Goal: Feedback & Contribution: Leave review/rating

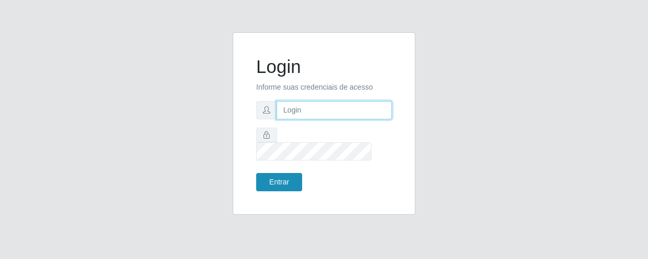
type input "[EMAIL_ADDRESS][DOMAIN_NAME]"
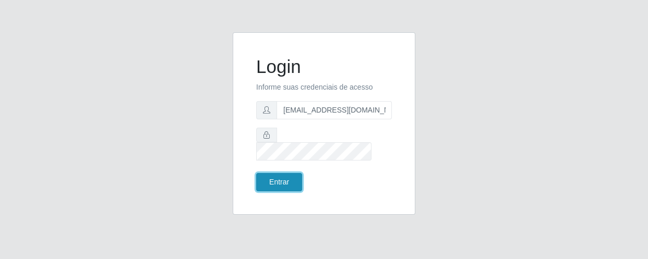
click at [275, 176] on button "Entrar" at bounding box center [279, 182] width 46 height 18
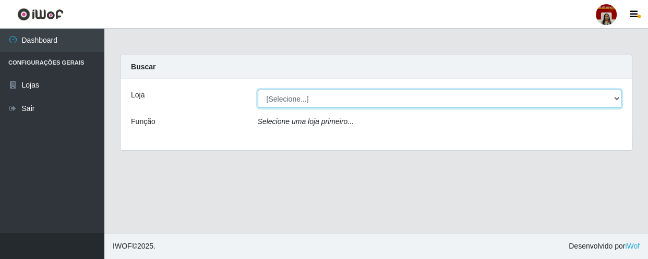
click at [310, 100] on select "[Selecione...] Mar Vermelho - Loja 04" at bounding box center [440, 99] width 364 height 18
select select "251"
click at [258, 90] on select "[Selecione...] Mar Vermelho - Loja 04" at bounding box center [440, 99] width 364 height 18
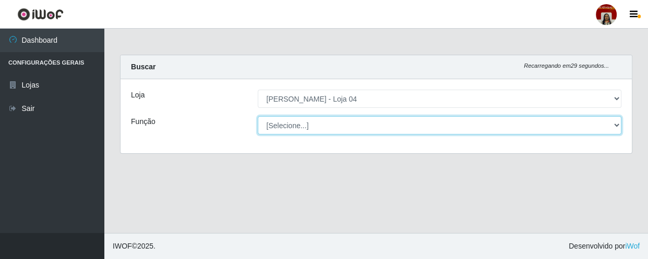
click at [323, 126] on select "[Selecione...] ASG ASG + ASG ++ Auxiliar de Depósito Auxiliar de Depósito + Aux…" at bounding box center [440, 125] width 364 height 18
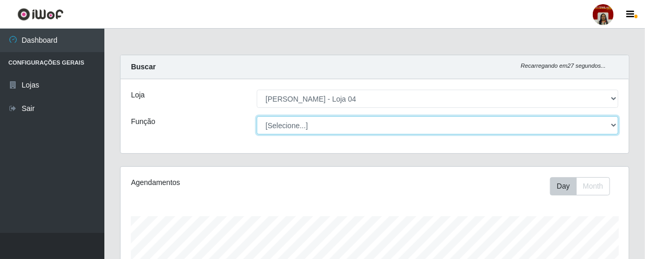
scroll to position [216, 508]
select select "22"
click at [257, 116] on select "[Selecione...] ASG ASG + ASG ++ Auxiliar de Depósito Auxiliar de Depósito + Aux…" at bounding box center [437, 125] width 361 height 18
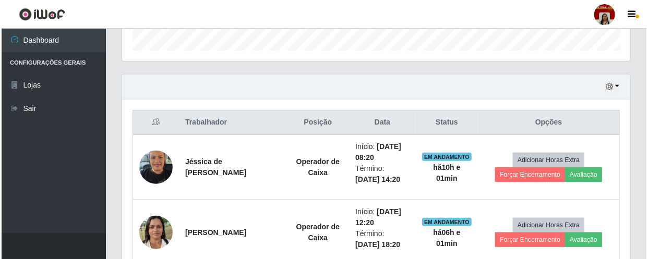
scroll to position [332, 0]
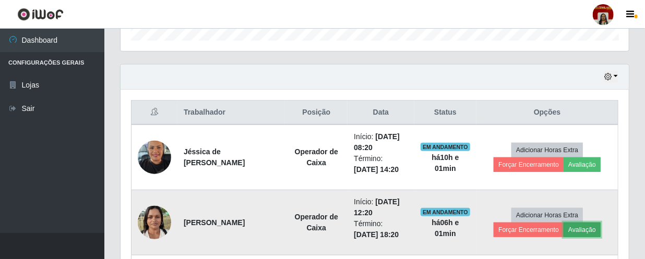
click at [583, 226] on button "Avaliação" at bounding box center [581, 230] width 37 height 15
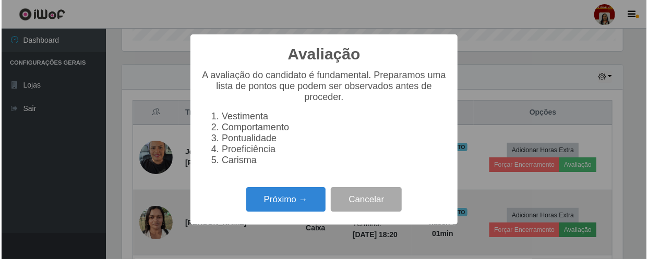
scroll to position [216, 503]
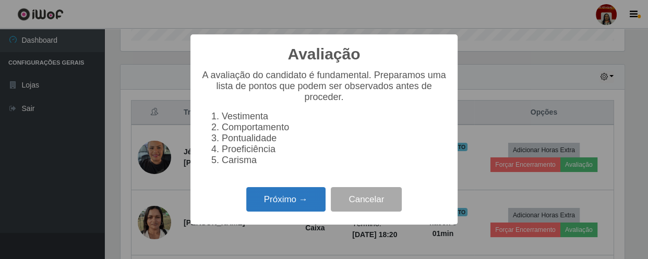
click at [296, 207] on button "Próximo →" at bounding box center [285, 199] width 79 height 25
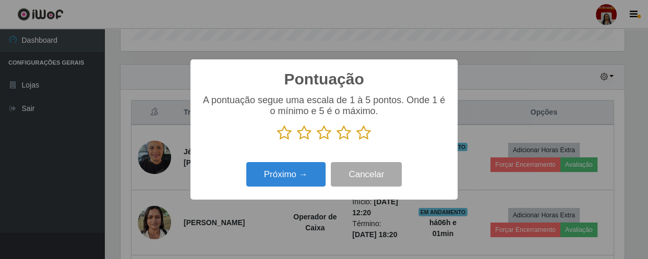
click at [366, 132] on icon at bounding box center [363, 133] width 15 height 16
click at [356, 141] on input "radio" at bounding box center [356, 141] width 0 height 0
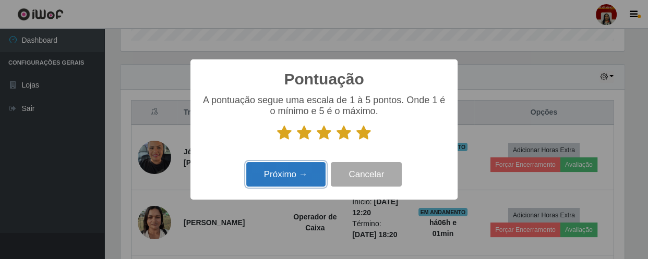
click at [300, 173] on button "Próximo →" at bounding box center [285, 174] width 79 height 25
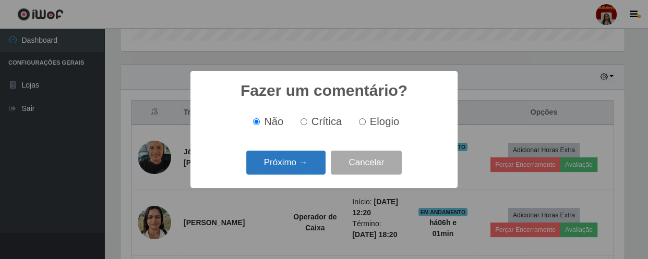
click at [304, 167] on button "Próximo →" at bounding box center [285, 163] width 79 height 25
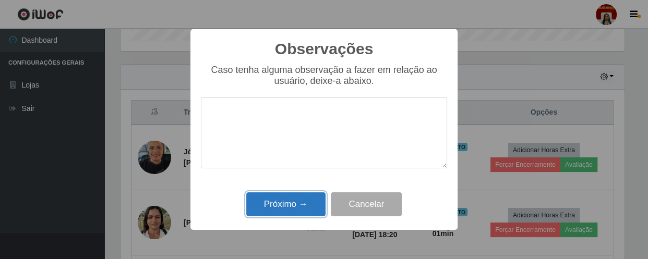
click at [304, 208] on button "Próximo →" at bounding box center [285, 204] width 79 height 25
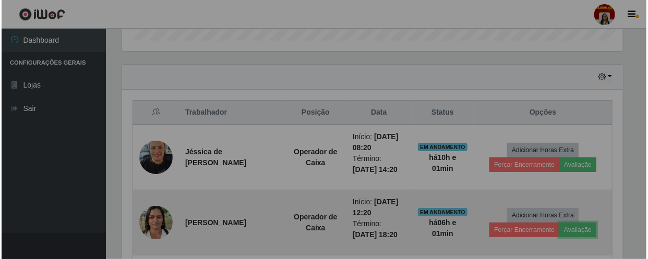
scroll to position [216, 508]
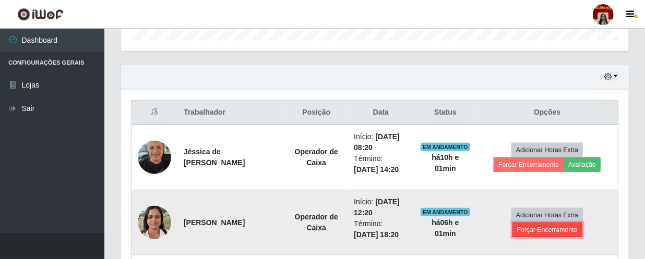
click at [540, 234] on button "Forçar Encerramento" at bounding box center [547, 230] width 70 height 15
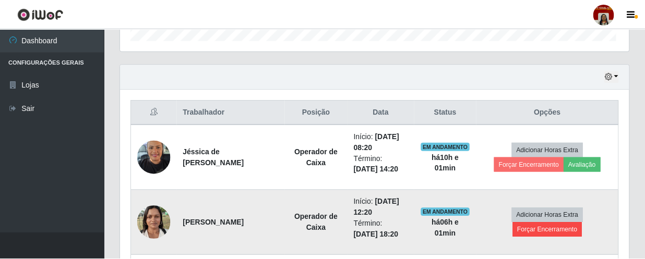
scroll to position [216, 503]
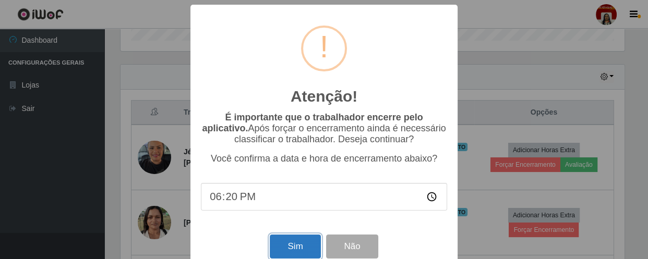
click at [300, 244] on button "Sim" at bounding box center [295, 247] width 51 height 25
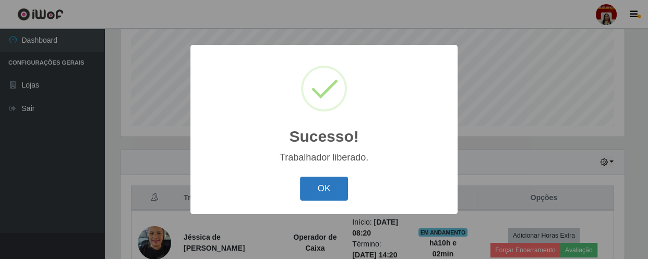
click at [324, 185] on button "OK" at bounding box center [324, 189] width 49 height 25
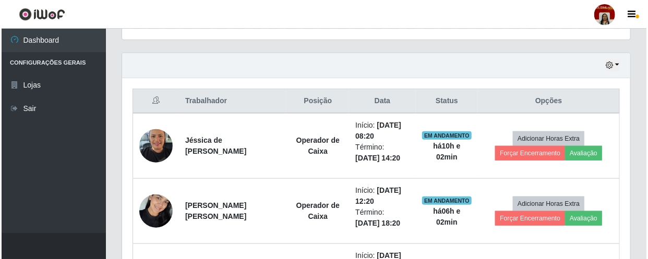
scroll to position [442, 0]
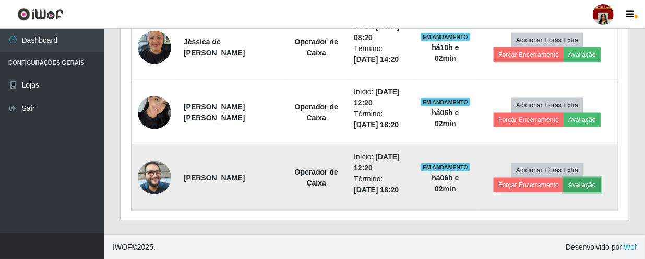
click at [574, 188] on button "Avaliação" at bounding box center [581, 185] width 37 height 15
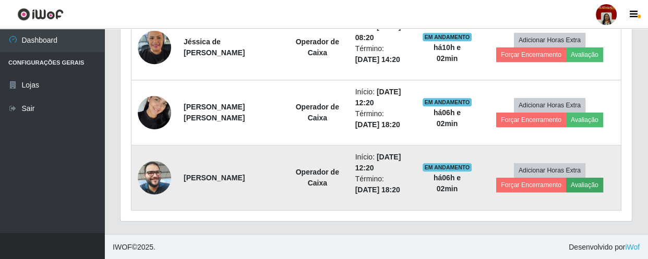
scroll to position [216, 503]
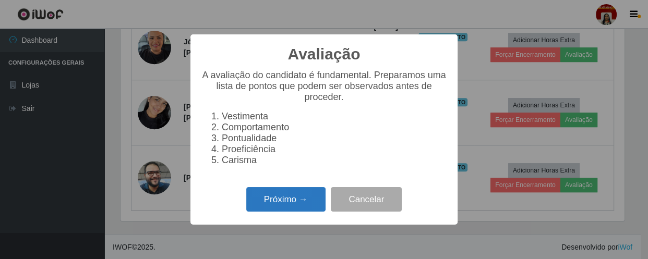
click at [312, 201] on button "Próximo →" at bounding box center [285, 199] width 79 height 25
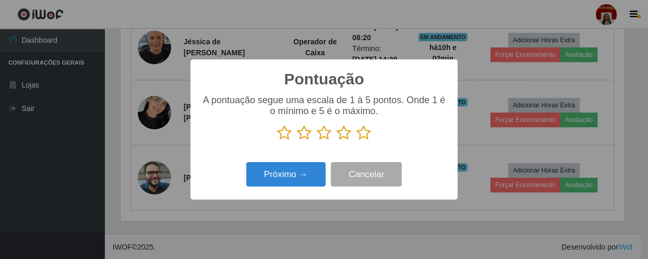
scroll to position [521327, 521039]
click at [362, 135] on icon at bounding box center [363, 133] width 15 height 16
click at [356, 141] on input "radio" at bounding box center [356, 141] width 0 height 0
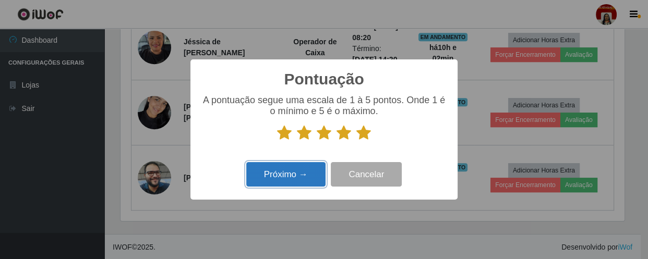
click at [310, 177] on button "Próximo →" at bounding box center [285, 174] width 79 height 25
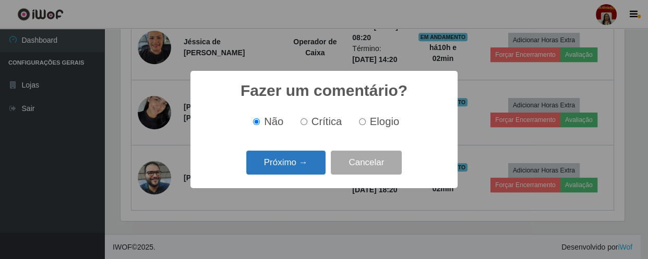
click at [311, 174] on button "Próximo →" at bounding box center [285, 163] width 79 height 25
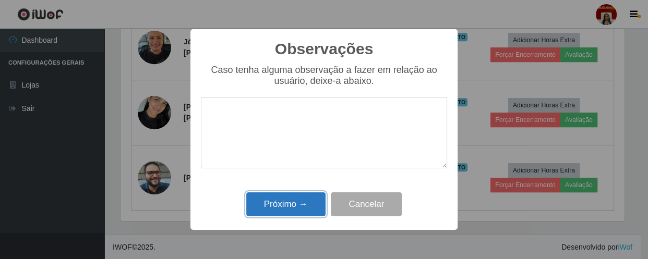
click at [303, 208] on button "Próximo →" at bounding box center [285, 204] width 79 height 25
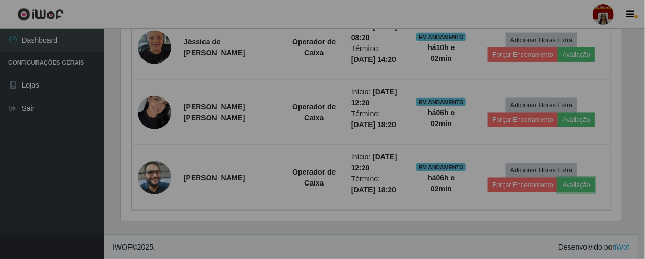
scroll to position [216, 508]
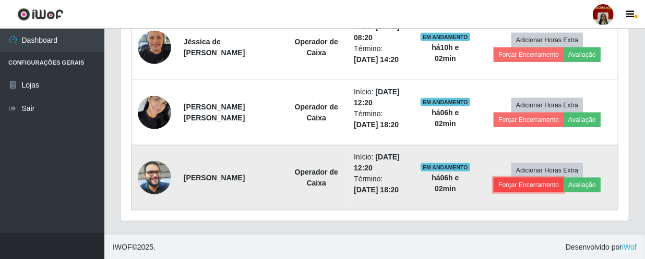
click at [553, 186] on button "Forçar Encerramento" at bounding box center [528, 185] width 70 height 15
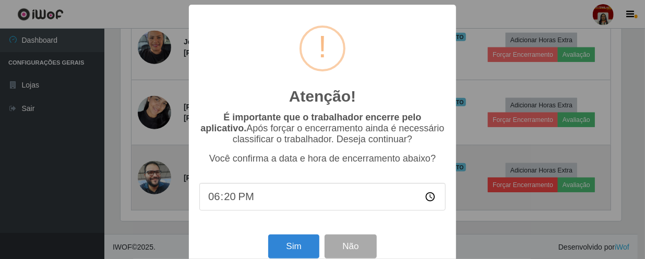
scroll to position [216, 503]
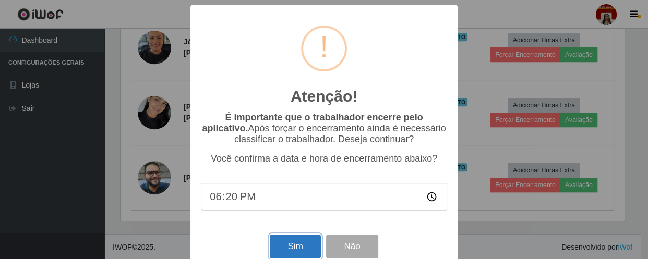
click at [286, 250] on button "Sim" at bounding box center [295, 247] width 51 height 25
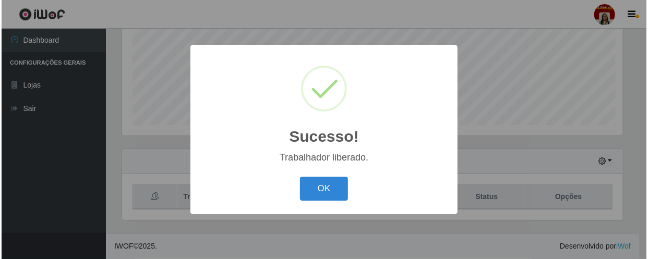
scroll to position [0, 0]
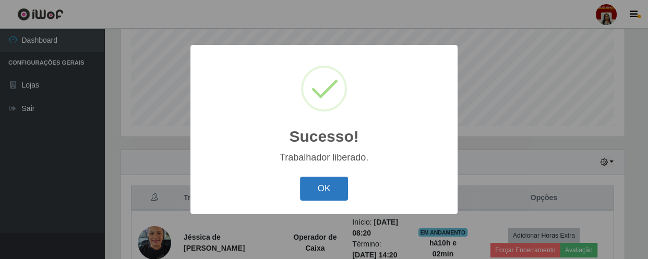
click at [317, 185] on button "OK" at bounding box center [324, 189] width 49 height 25
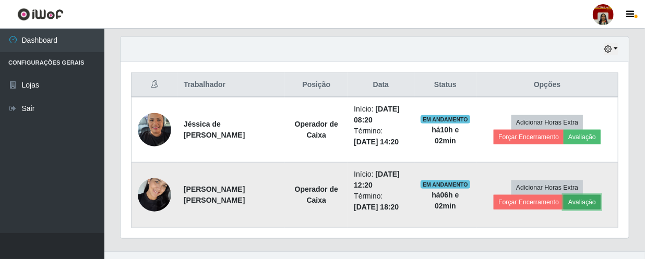
click at [584, 202] on button "Avaliação" at bounding box center [581, 202] width 37 height 15
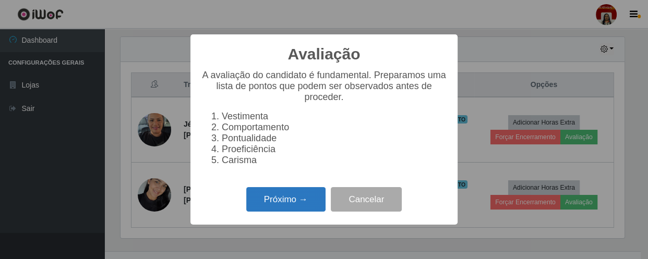
click at [288, 204] on button "Próximo →" at bounding box center [285, 199] width 79 height 25
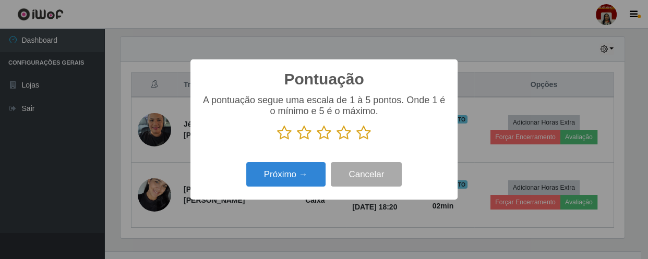
click at [365, 129] on icon at bounding box center [363, 133] width 15 height 16
click at [356, 141] on input "radio" at bounding box center [356, 141] width 0 height 0
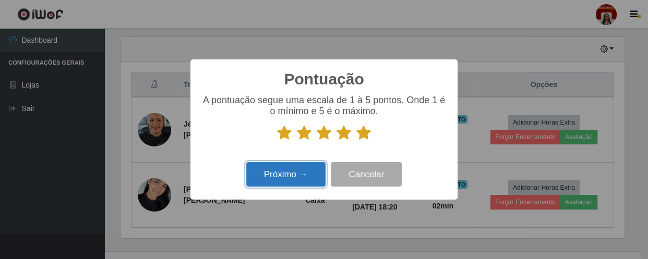
click at [308, 177] on button "Próximo →" at bounding box center [285, 174] width 79 height 25
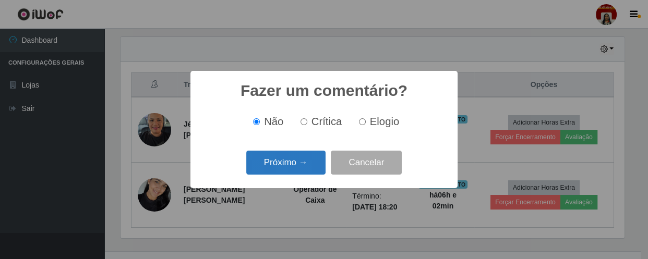
click at [314, 167] on button "Próximo →" at bounding box center [285, 163] width 79 height 25
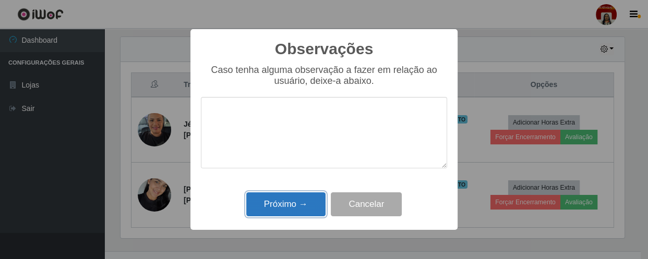
click at [310, 205] on button "Próximo →" at bounding box center [285, 204] width 79 height 25
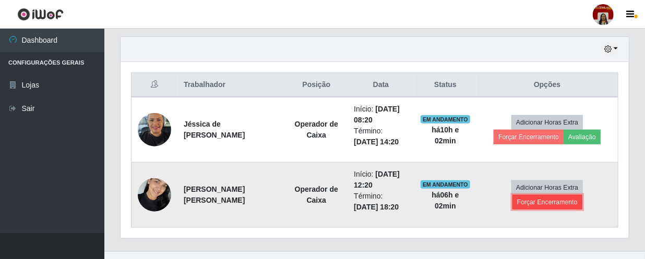
click at [539, 200] on button "Forçar Encerramento" at bounding box center [547, 202] width 70 height 15
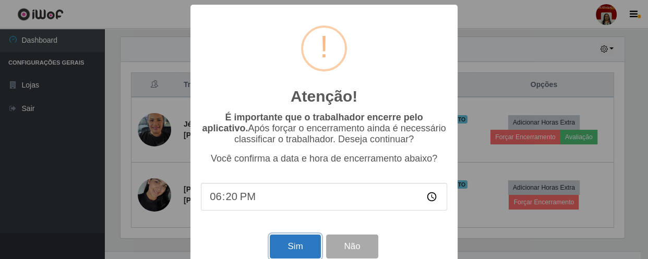
click at [293, 253] on button "Sim" at bounding box center [295, 247] width 51 height 25
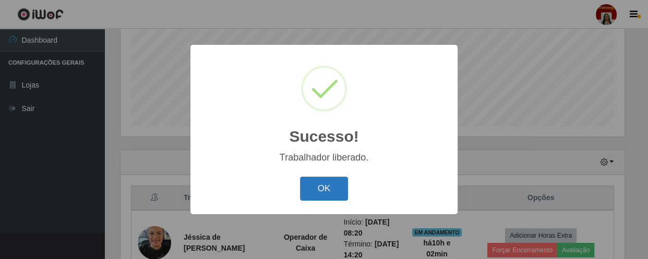
click at [336, 188] on button "OK" at bounding box center [324, 189] width 49 height 25
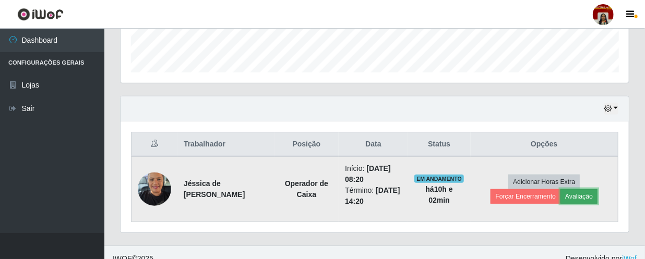
click at [586, 193] on button "Avaliação" at bounding box center [578, 196] width 37 height 15
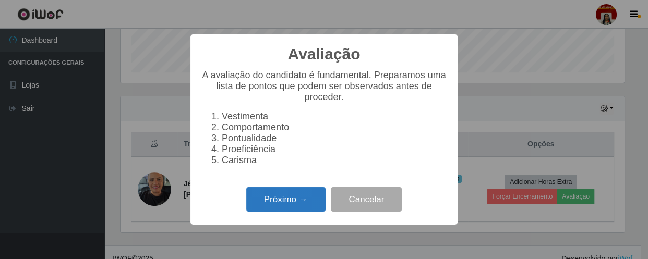
click at [298, 200] on button "Próximo →" at bounding box center [285, 199] width 79 height 25
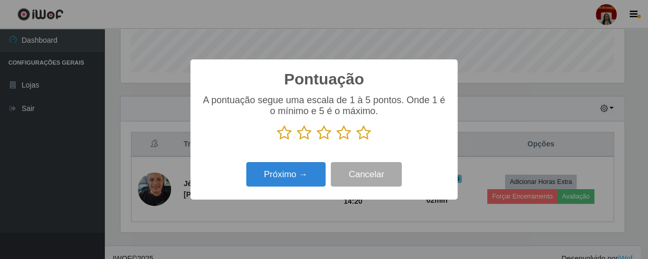
click at [362, 131] on icon at bounding box center [363, 133] width 15 height 16
click at [356, 141] on input "radio" at bounding box center [356, 141] width 0 height 0
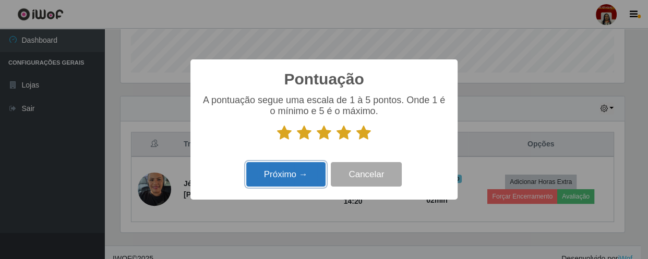
click at [297, 174] on button "Próximo →" at bounding box center [285, 174] width 79 height 25
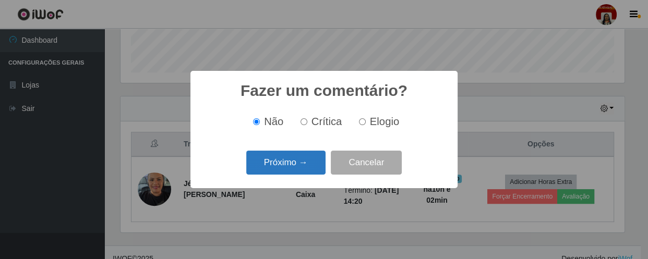
click at [300, 162] on button "Próximo →" at bounding box center [285, 163] width 79 height 25
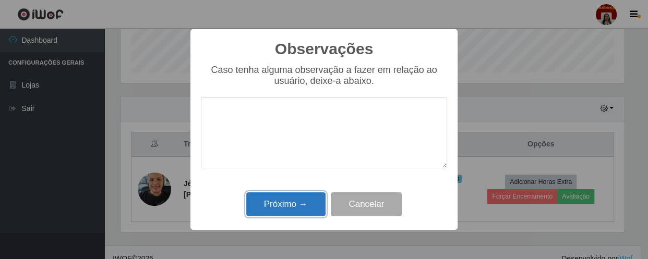
click at [304, 200] on button "Próximo →" at bounding box center [285, 204] width 79 height 25
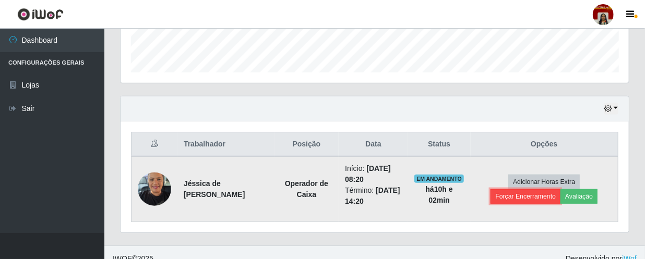
click at [517, 198] on button "Forçar Encerramento" at bounding box center [525, 196] width 70 height 15
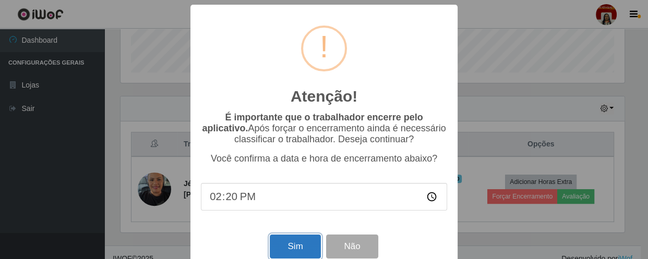
click at [294, 249] on button "Sim" at bounding box center [295, 247] width 51 height 25
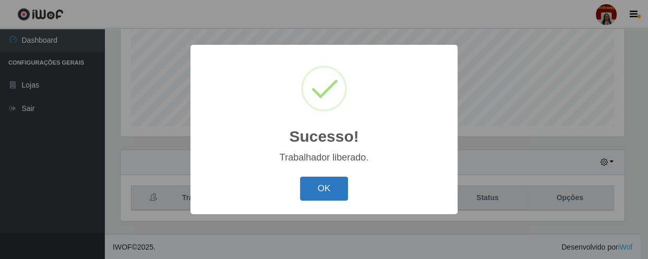
click at [318, 196] on button "OK" at bounding box center [324, 189] width 49 height 25
